Goal: Task Accomplishment & Management: Use online tool/utility

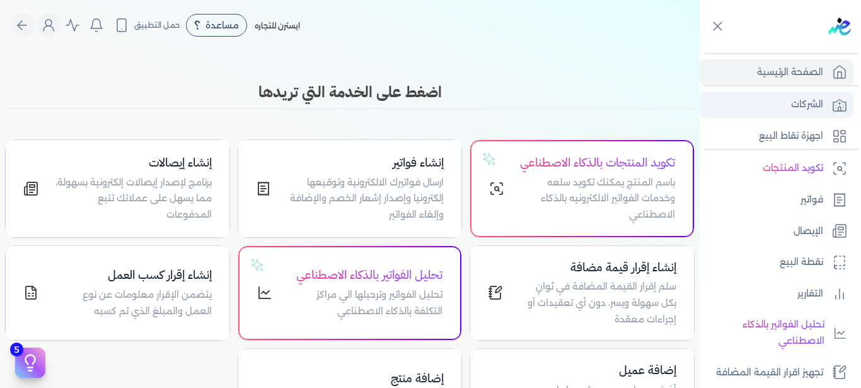
click at [776, 108] on link "الشركات" at bounding box center [777, 104] width 154 height 26
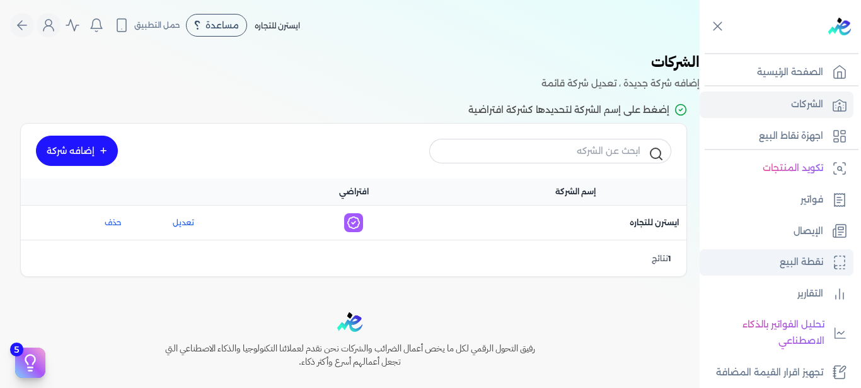
click at [760, 261] on link "نقطة البيع" at bounding box center [777, 262] width 154 height 26
select select
select select "EGP"
select select "EGS"
select select "B"
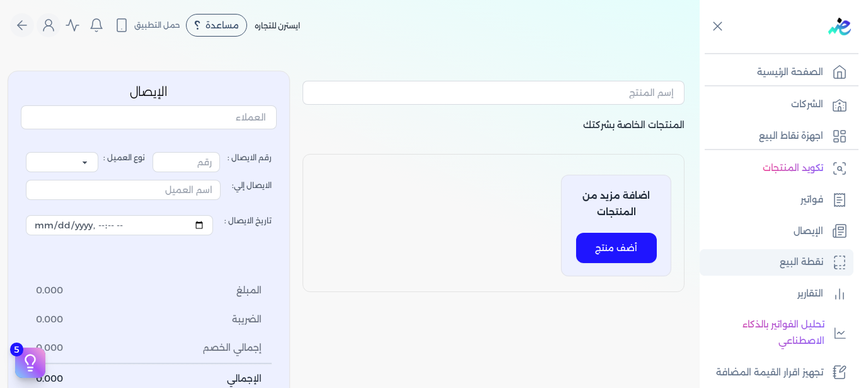
type input "1"
select select "P"
type input "عميل نقدي"
